Goal: Contribute content

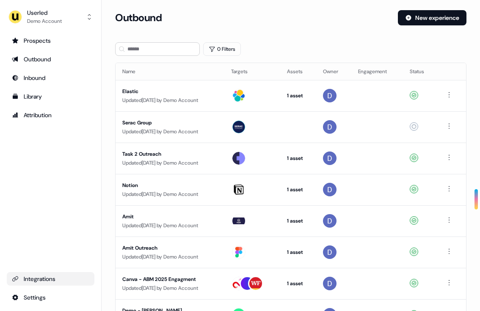
click at [32, 279] on div "Integrations" at bounding box center [50, 278] width 77 height 8
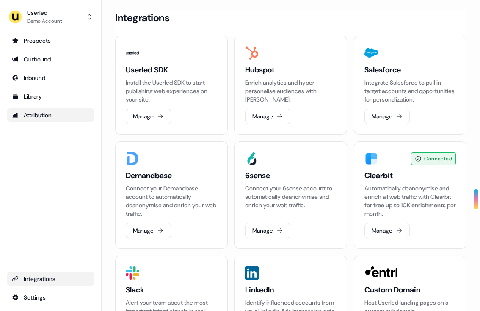
click at [34, 113] on div "Attribution" at bounding box center [50, 115] width 77 height 8
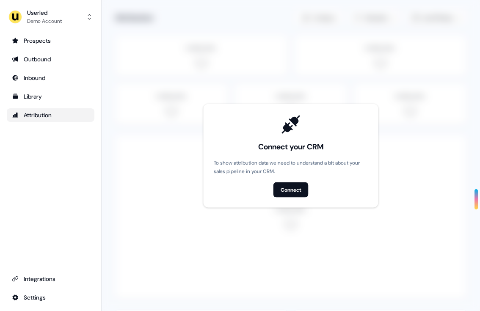
click at [33, 134] on div "Prospects Outbound Inbound Library Attribution Integrations Settings" at bounding box center [51, 169] width 88 height 270
click at [31, 96] on div "Library" at bounding box center [50, 96] width 77 height 8
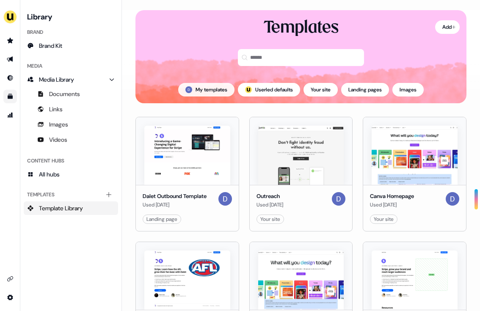
click at [213, 89] on button "My templates" at bounding box center [206, 90] width 56 height 14
click at [268, 85] on button "; Userled defaults" at bounding box center [269, 90] width 62 height 14
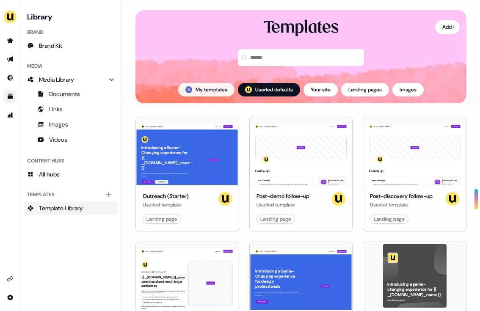
click at [192, 88] on button "My templates" at bounding box center [206, 90] width 56 height 14
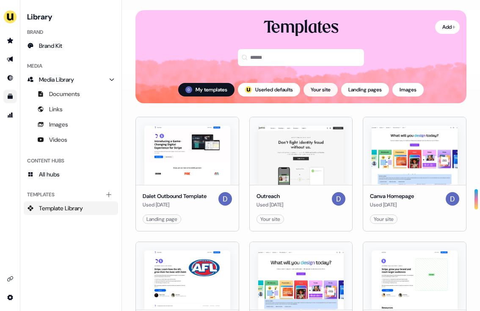
click at [313, 92] on button "Your site" at bounding box center [320, 90] width 34 height 14
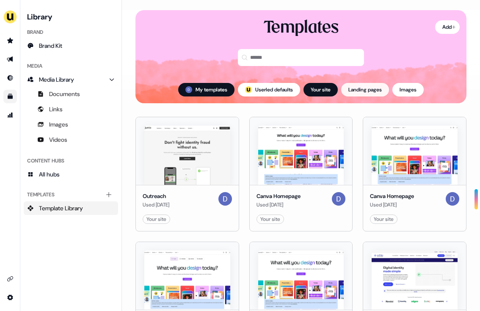
click at [361, 84] on button "Landing pages" at bounding box center [365, 90] width 48 height 14
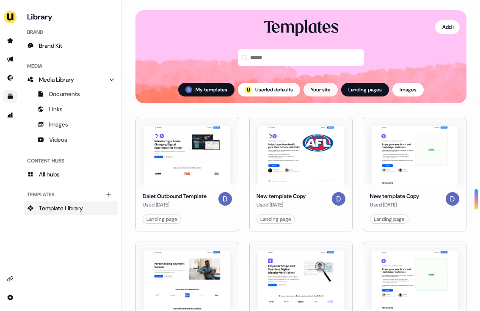
click at [322, 91] on button "Your site" at bounding box center [320, 90] width 34 height 14
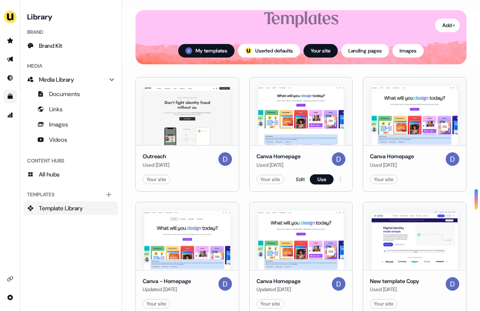
scroll to position [54, 0]
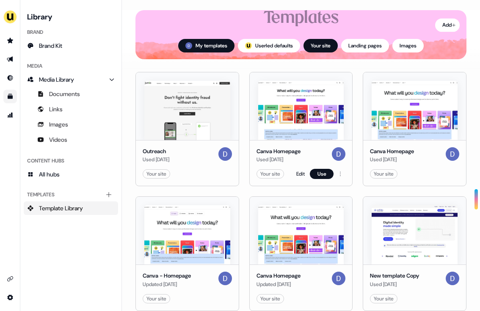
click at [301, 131] on img at bounding box center [301, 110] width 86 height 59
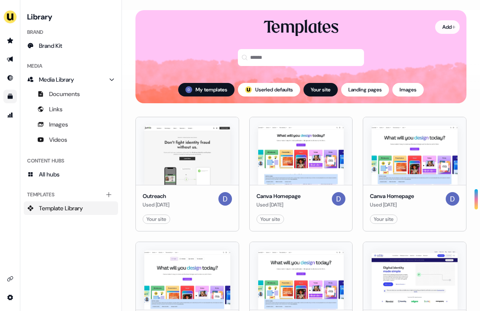
click at [432, 25] on html "For the best experience switch devices to a bigger screen. Go to [DOMAIN_NAME] …" at bounding box center [240, 155] width 480 height 311
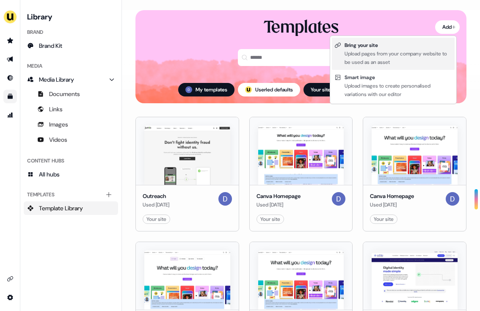
click at [401, 53] on div "Upload pages from your company website to be used as an asset" at bounding box center [397, 57] width 107 height 17
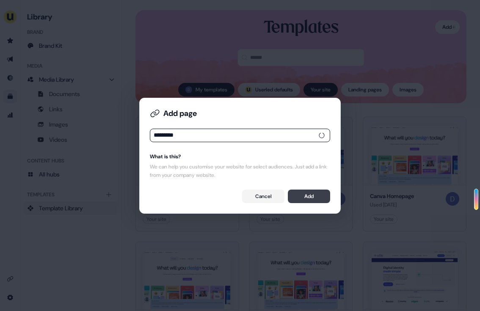
type input "*********"
click at [306, 195] on button "Add" at bounding box center [309, 196] width 42 height 14
